Goal: Book appointment/travel/reservation

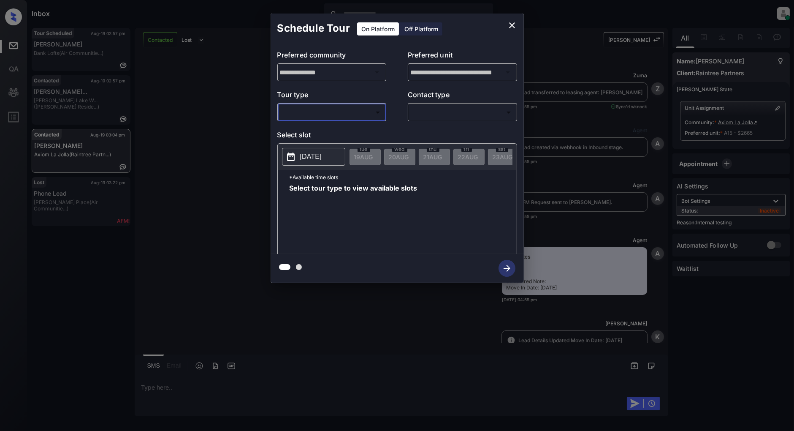
scroll to position [4730, 0]
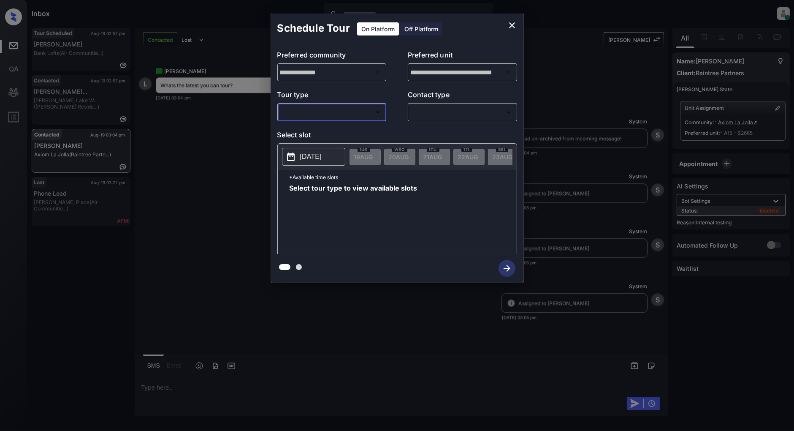
click at [323, 118] on body "Inbox [PERSON_NAME] Online Set yourself offline Set yourself on break Profile S…" at bounding box center [397, 215] width 794 height 431
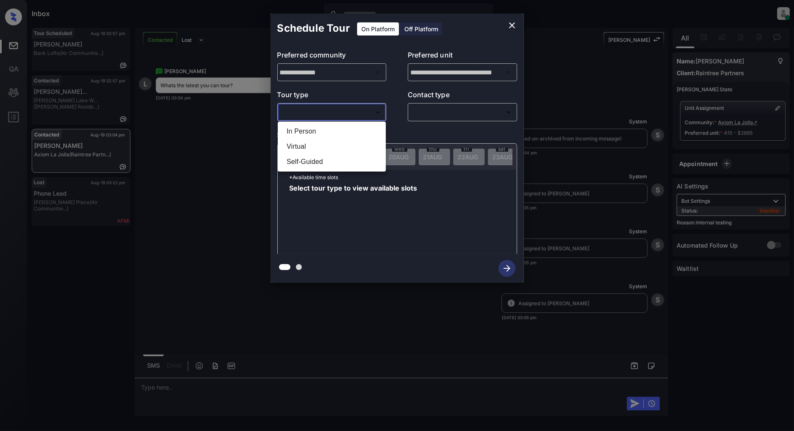
click at [313, 127] on li "In Person" at bounding box center [332, 131] width 104 height 15
type input "********"
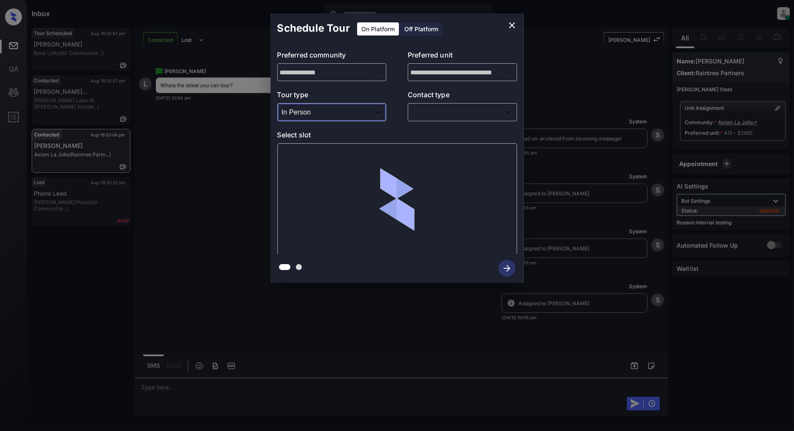
click at [445, 108] on body "Inbox [PERSON_NAME] Online Set yourself offline Set yourself on break Profile S…" at bounding box center [397, 215] width 794 height 431
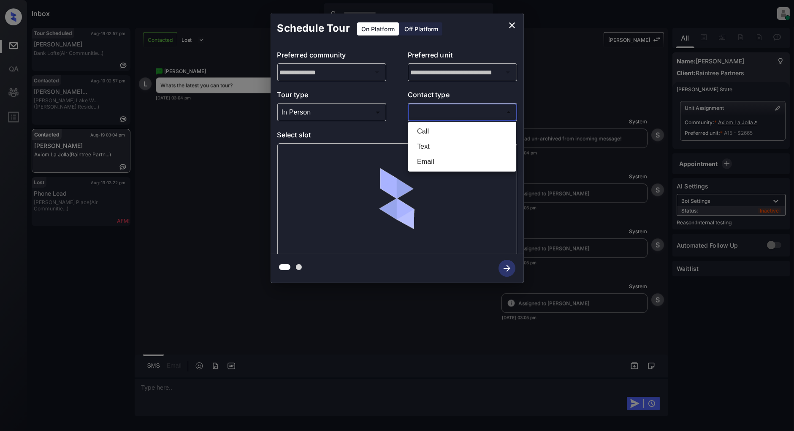
click at [429, 139] on li "Text" at bounding box center [462, 146] width 104 height 15
type input "****"
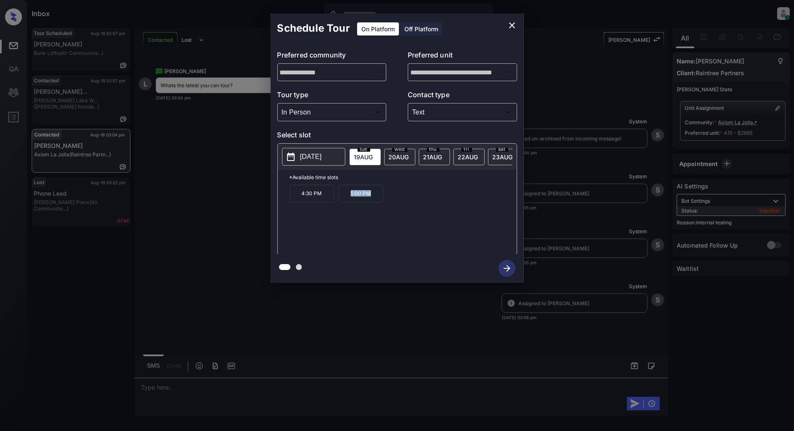
drag, startPoint x: 377, startPoint y: 193, endPoint x: 340, endPoint y: 201, distance: 37.2
click at [340, 201] on p "5:00 PM" at bounding box center [361, 194] width 45 height 18
copy p "5:00 PM"
click at [506, 26] on button "close" at bounding box center [512, 25] width 17 height 17
